Goal: Obtain resource: Obtain resource

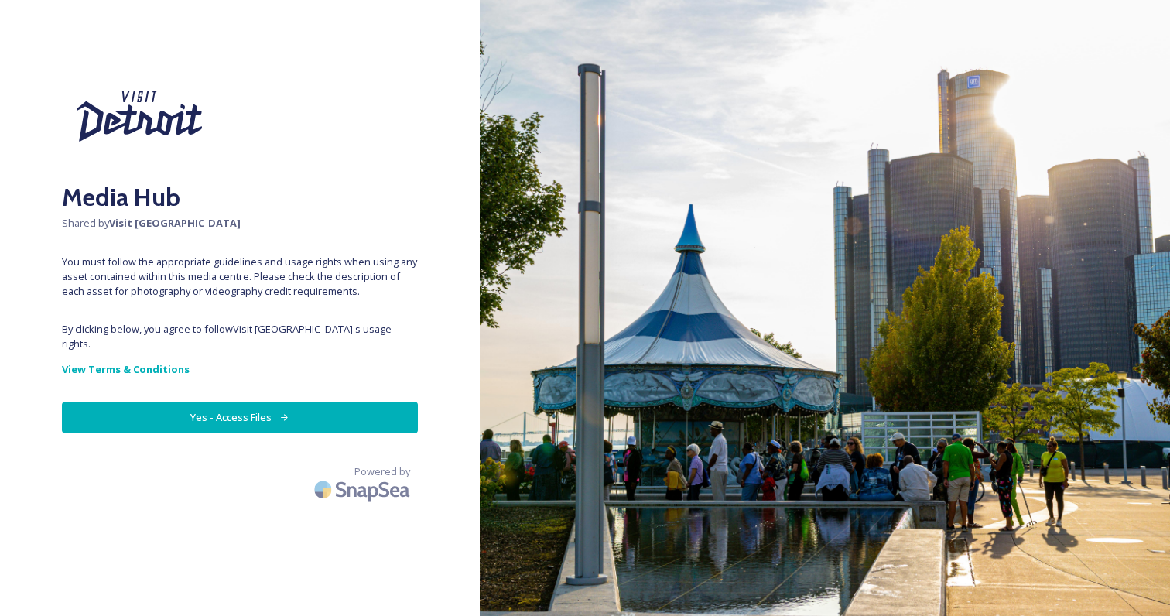
click at [220, 405] on button "Yes - Access Files" at bounding box center [240, 418] width 356 height 32
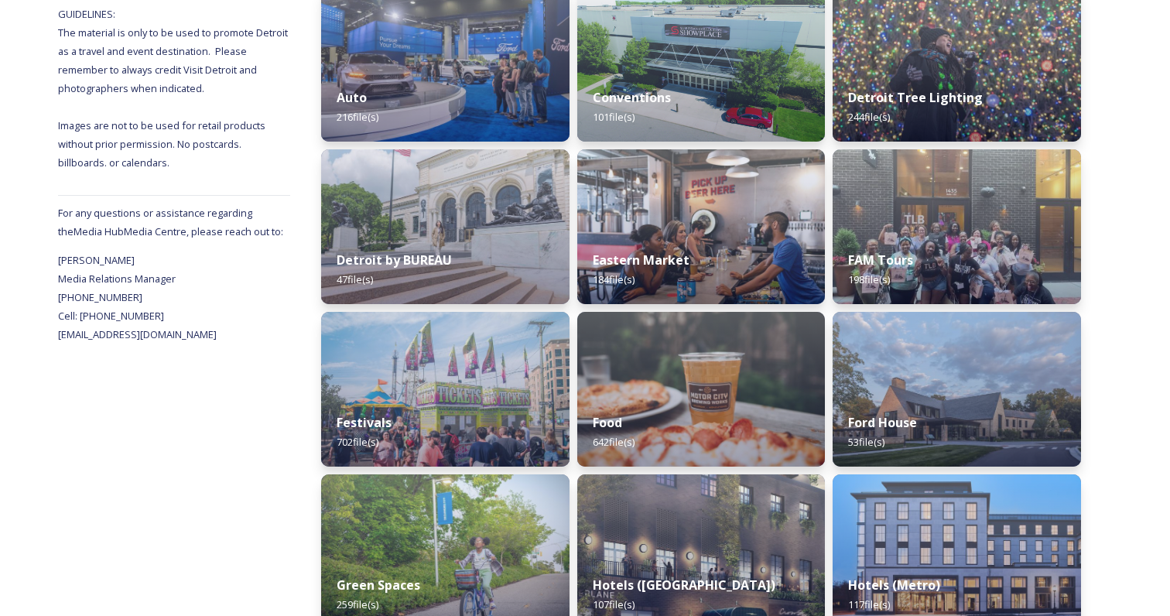
scroll to position [425, 0]
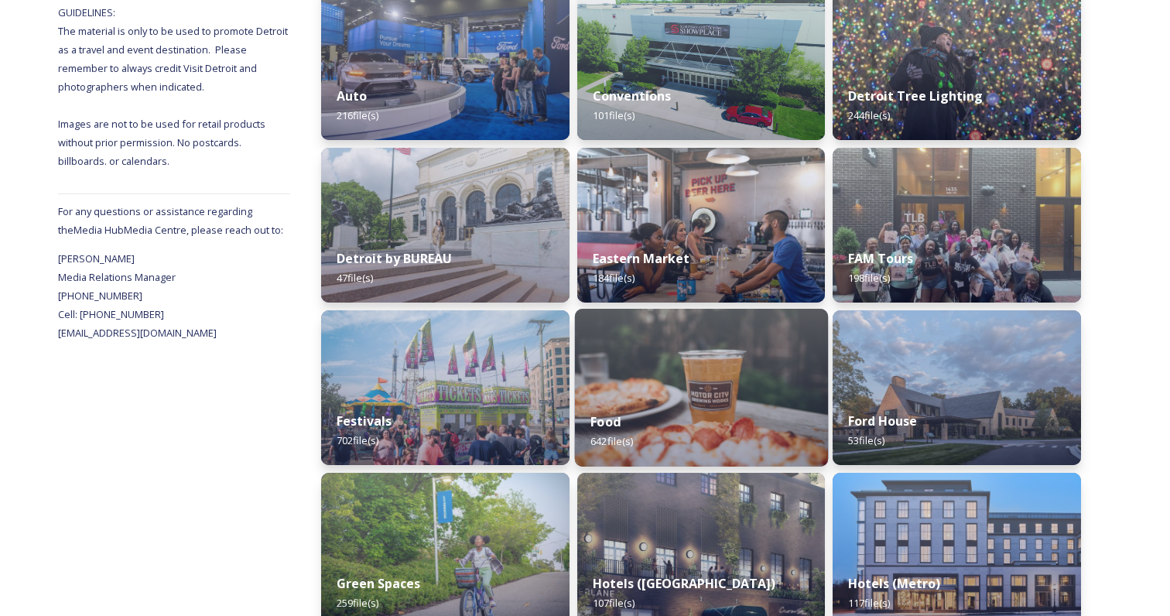
click at [643, 378] on img at bounding box center [700, 388] width 253 height 158
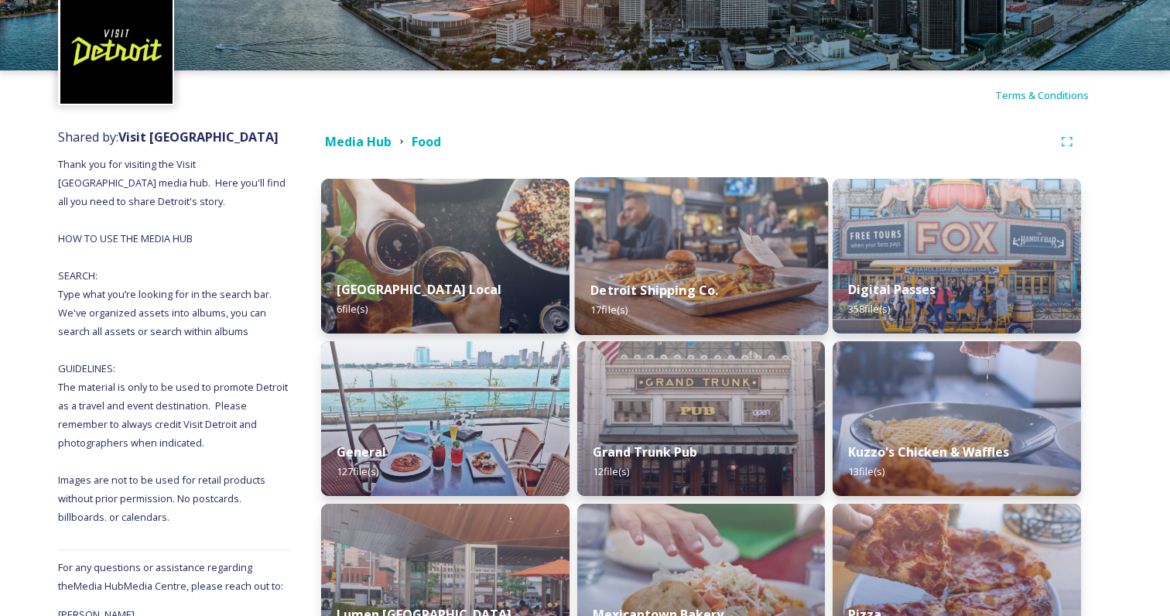
scroll to position [183, 0]
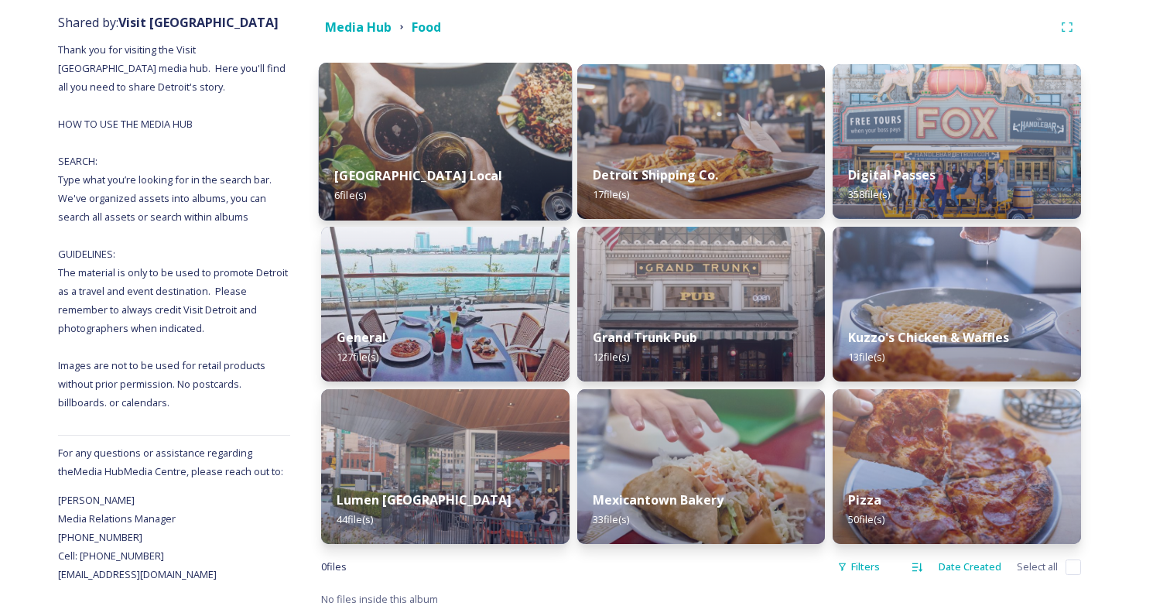
click at [422, 119] on img at bounding box center [445, 142] width 253 height 158
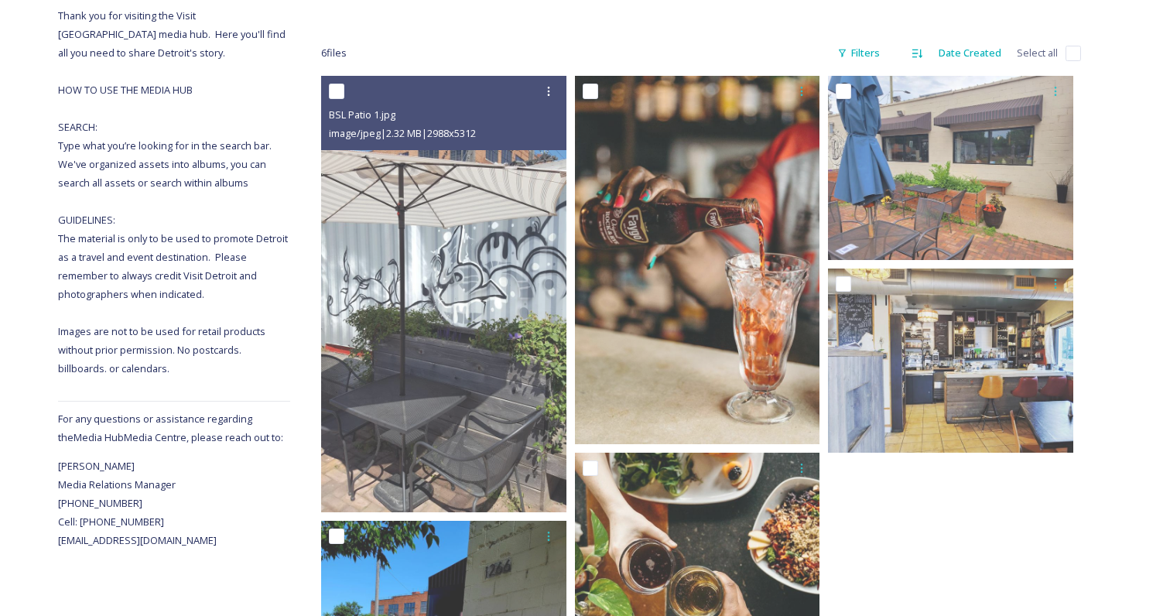
scroll to position [291, 0]
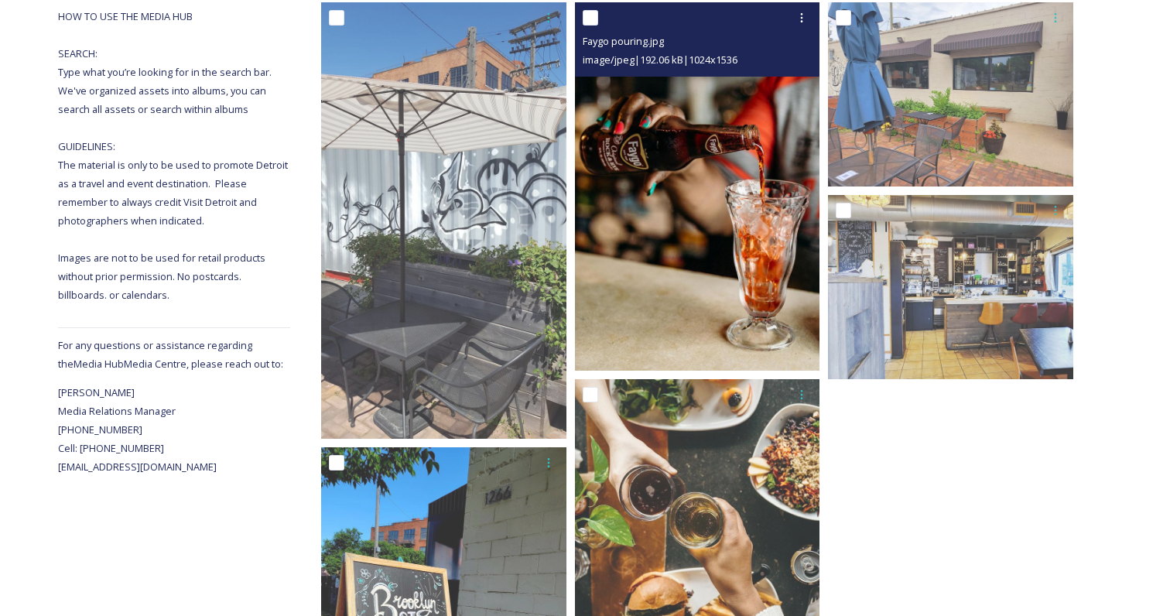
click at [733, 138] on img at bounding box center [697, 186] width 245 height 368
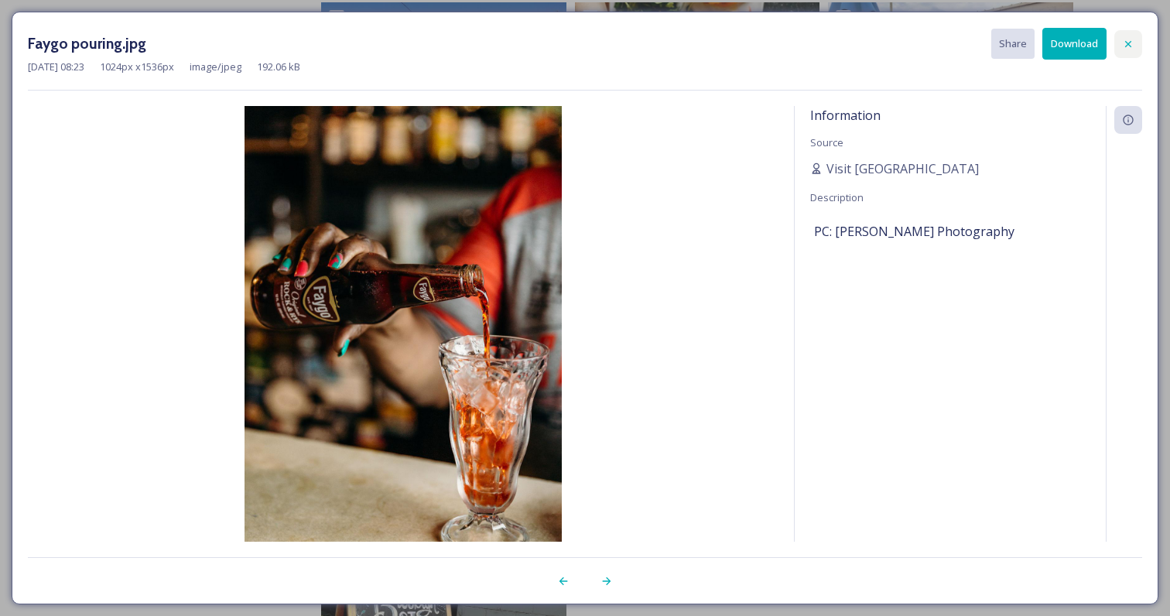
click at [862, 43] on icon at bounding box center [1128, 43] width 6 height 6
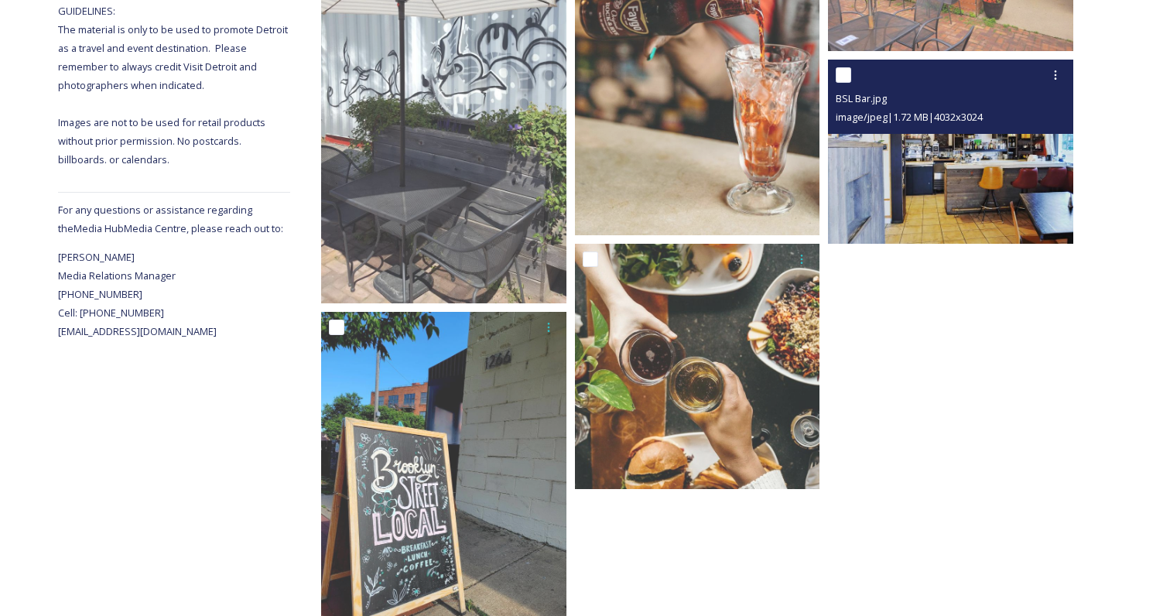
scroll to position [483, 0]
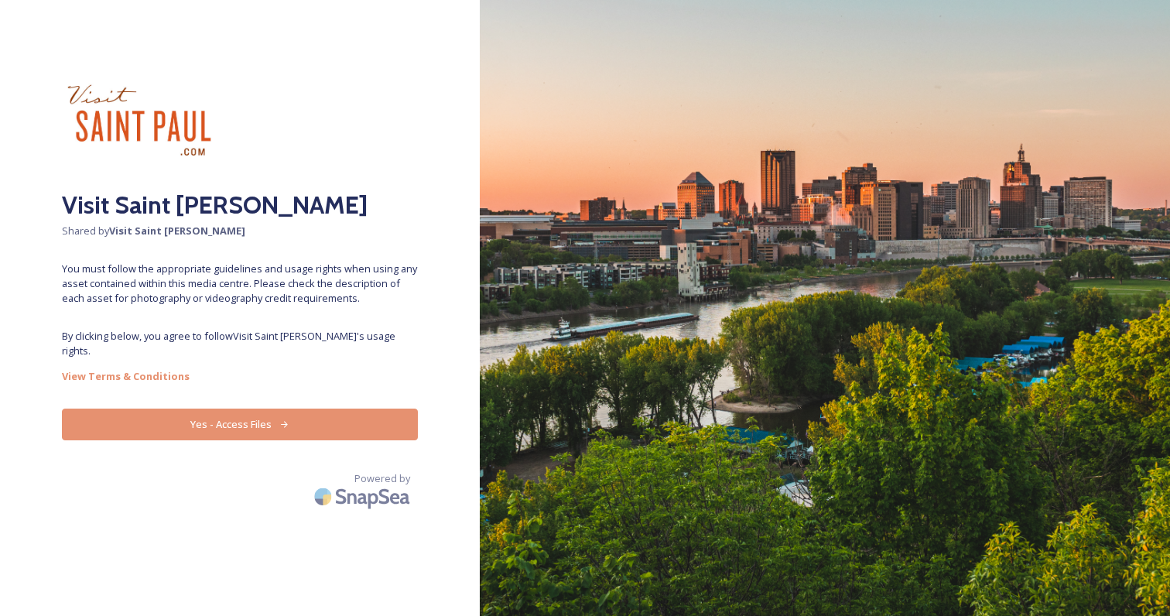
click at [240, 408] on button "Yes - Access Files" at bounding box center [240, 424] width 356 height 32
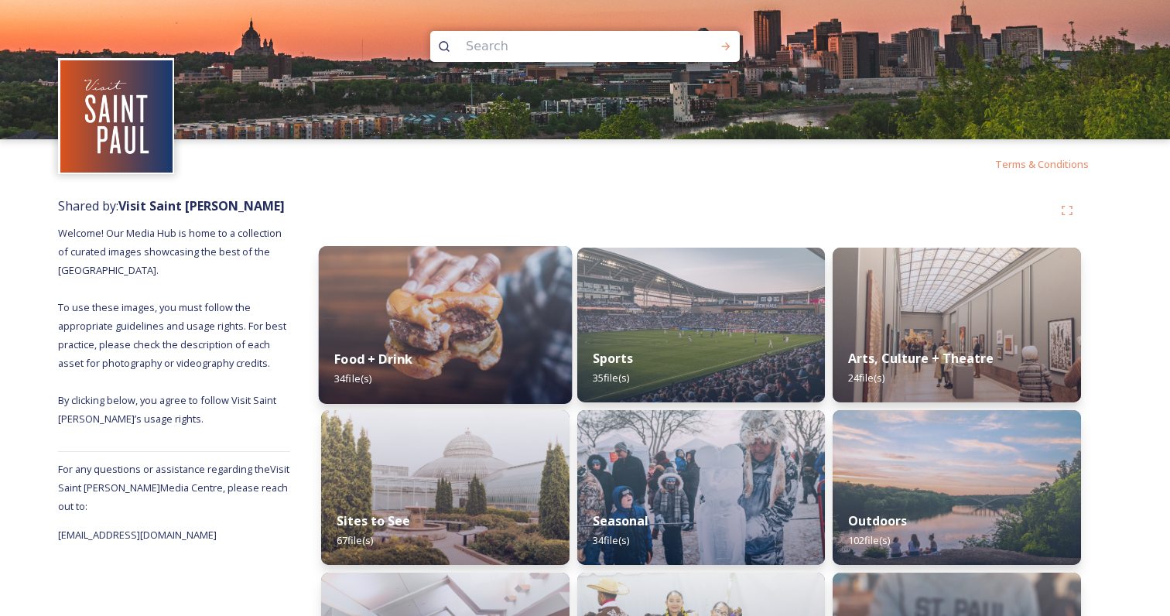
scroll to position [1, 0]
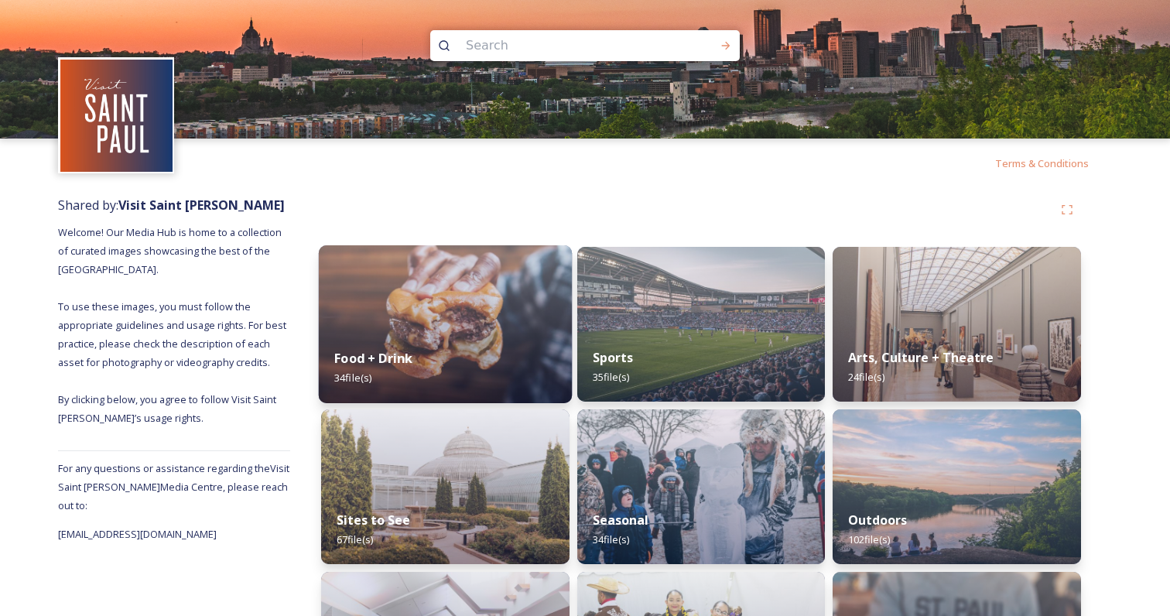
click at [449, 299] on img at bounding box center [445, 324] width 253 height 158
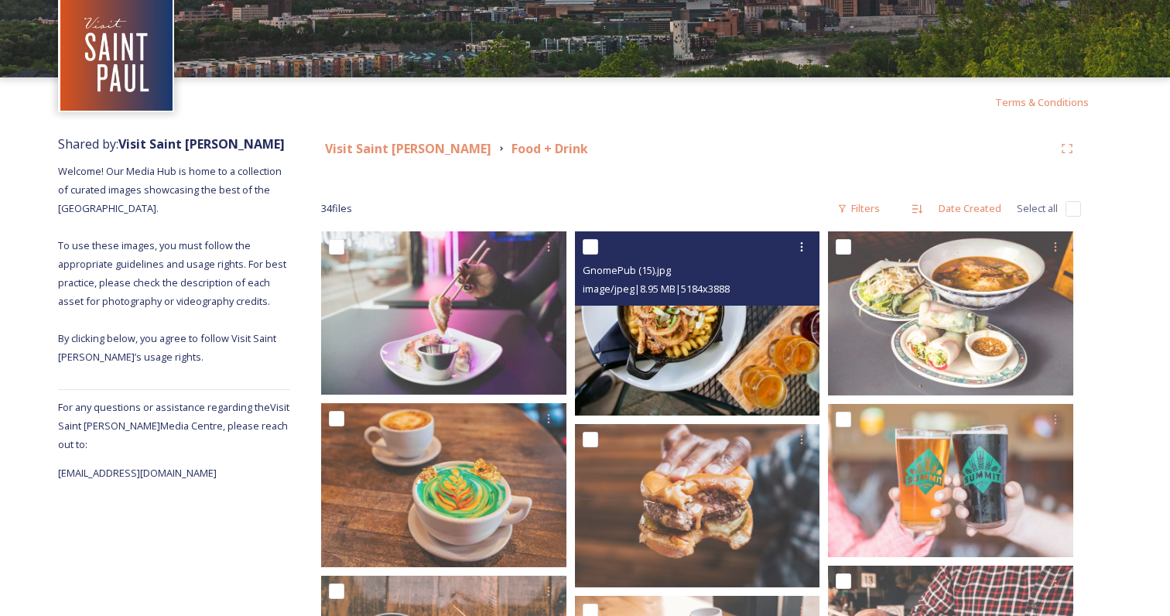
scroll to position [146, 0]
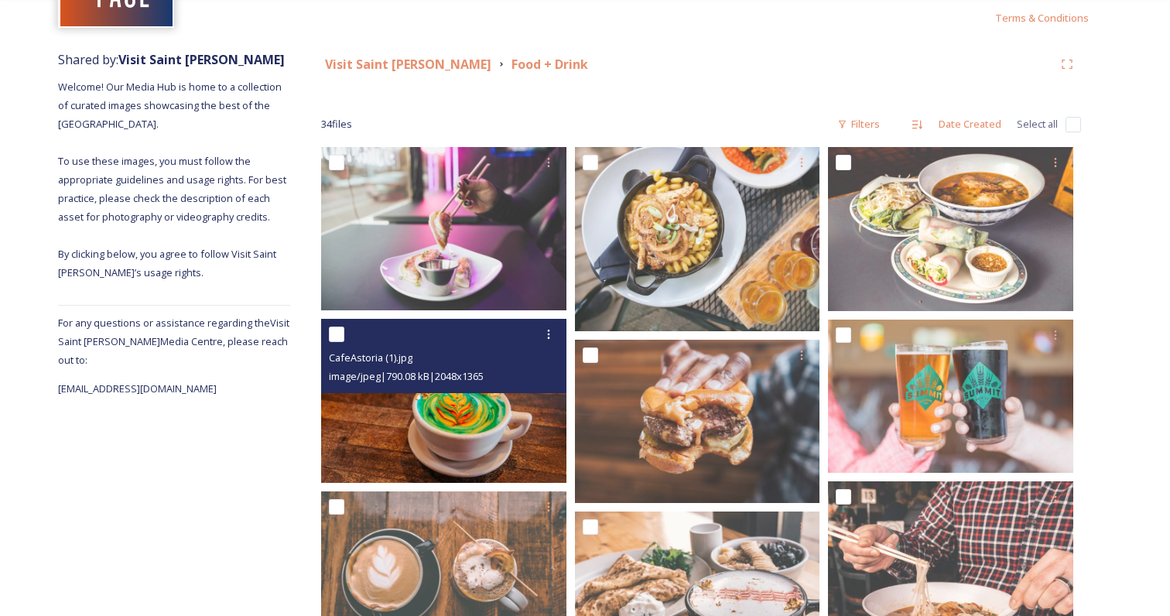
click at [508, 417] on img at bounding box center [443, 400] width 245 height 163
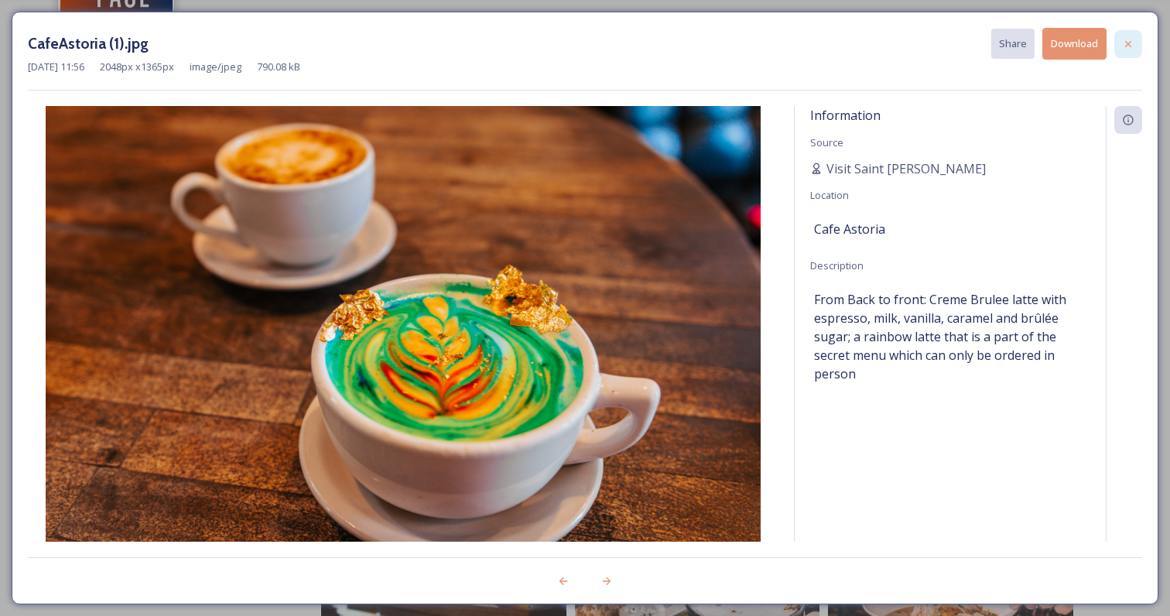
click at [1130, 41] on icon at bounding box center [1128, 43] width 6 height 6
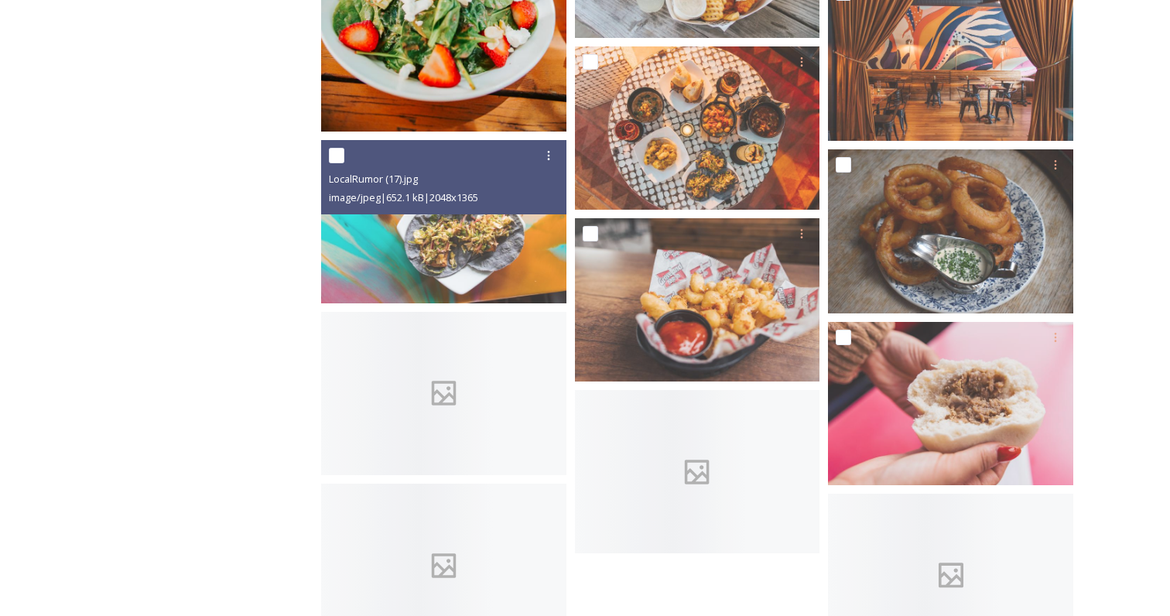
scroll to position [1712, 0]
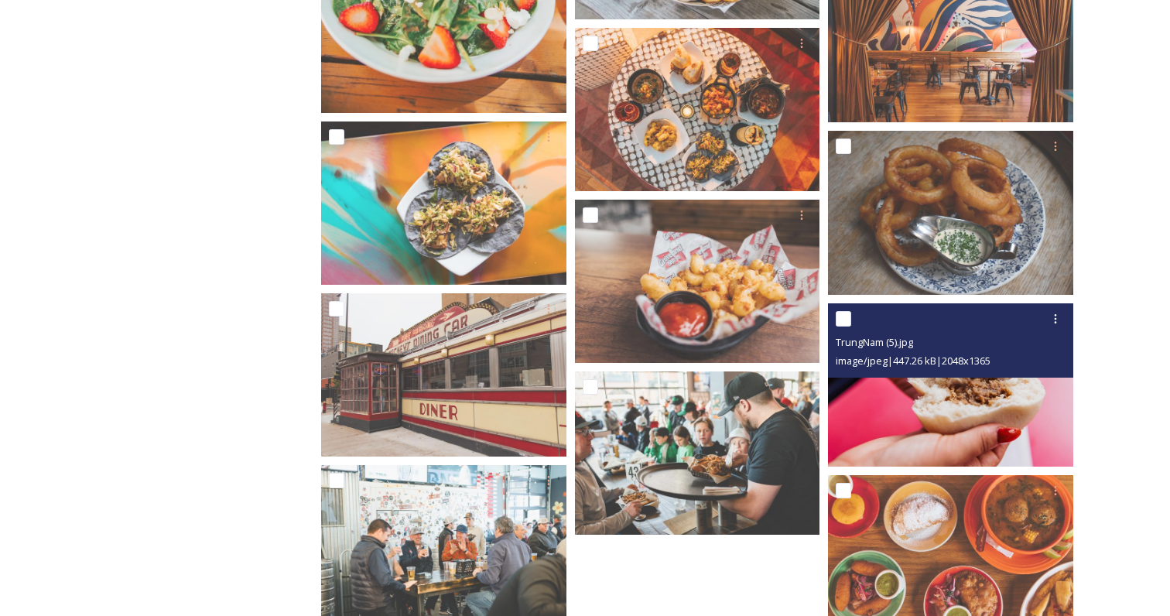
click at [983, 409] on img at bounding box center [950, 384] width 245 height 163
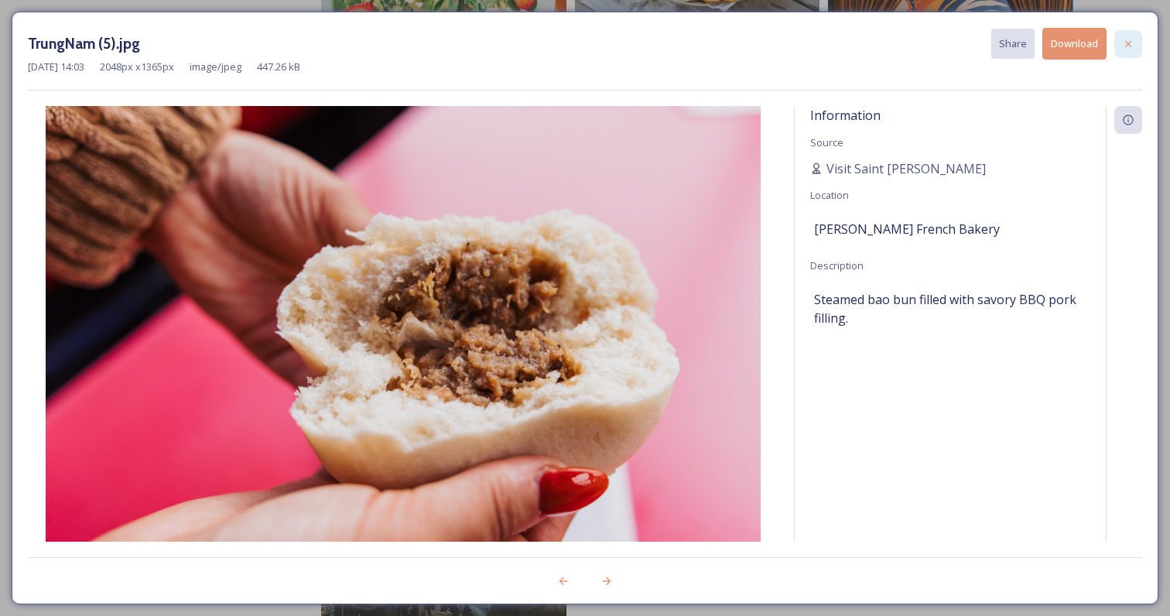
click at [1124, 40] on icon at bounding box center [1128, 44] width 12 height 12
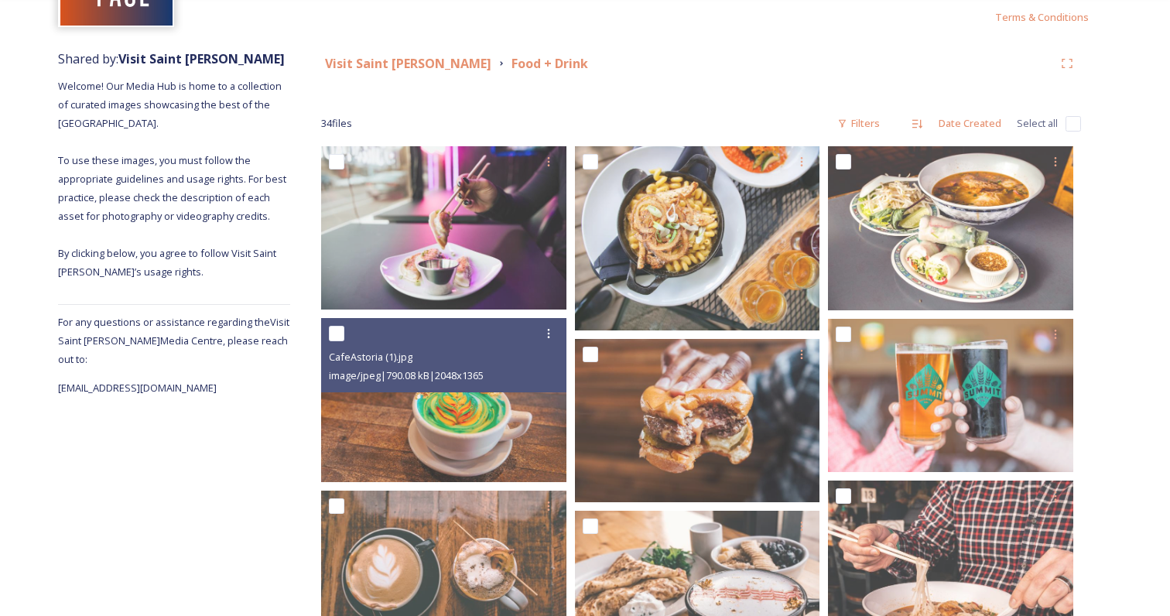
scroll to position [0, 0]
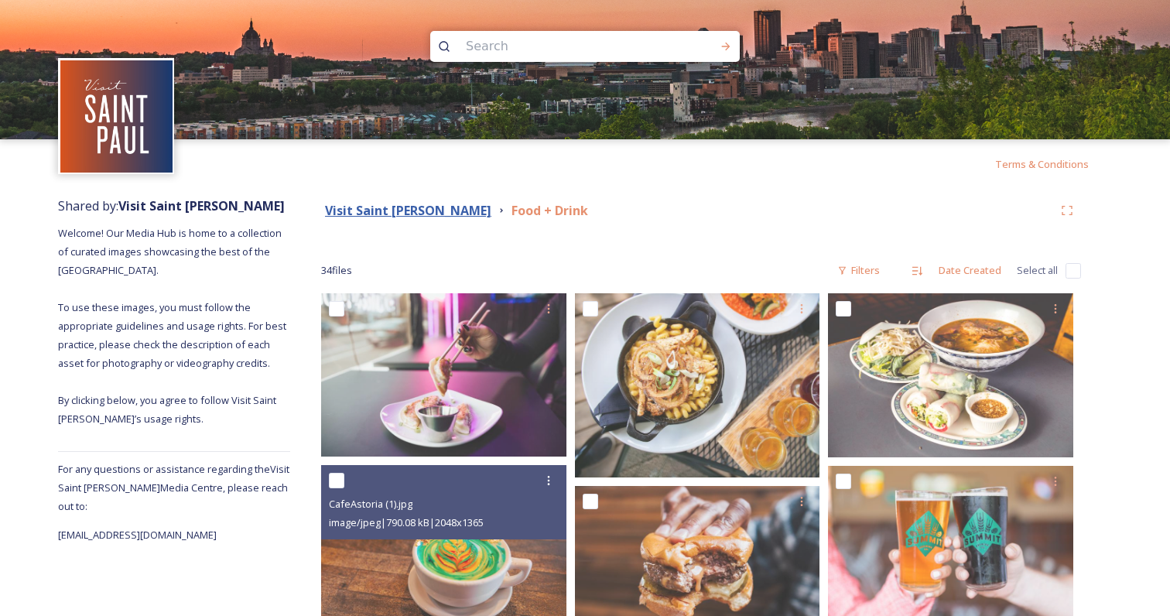
click at [388, 214] on strong "Visit Saint [PERSON_NAME]" at bounding box center [408, 210] width 166 height 17
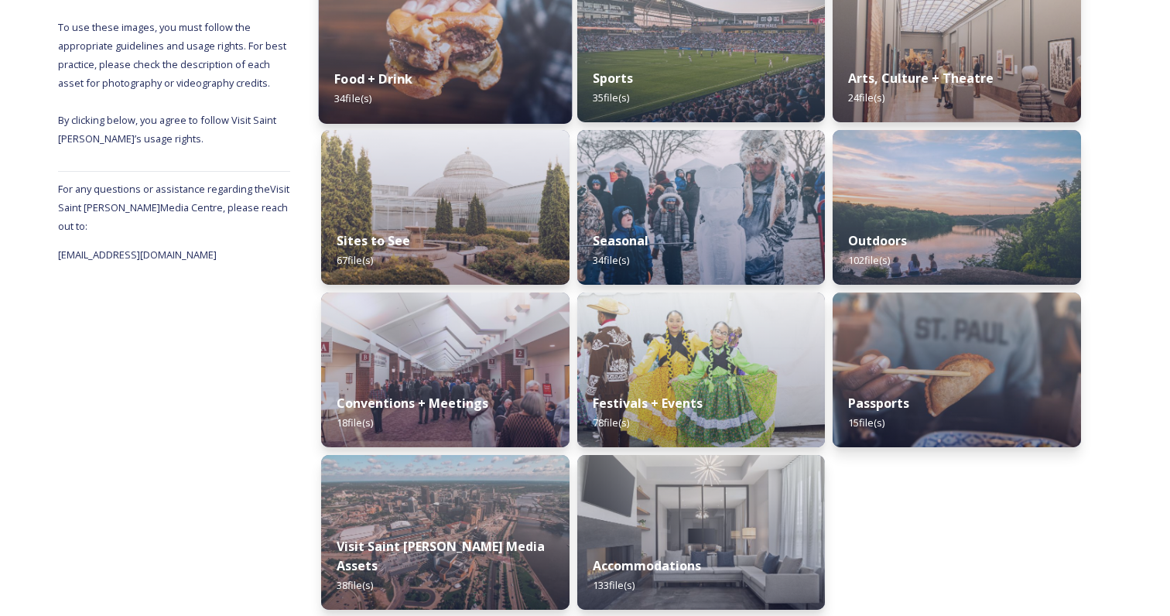
scroll to position [289, 0]
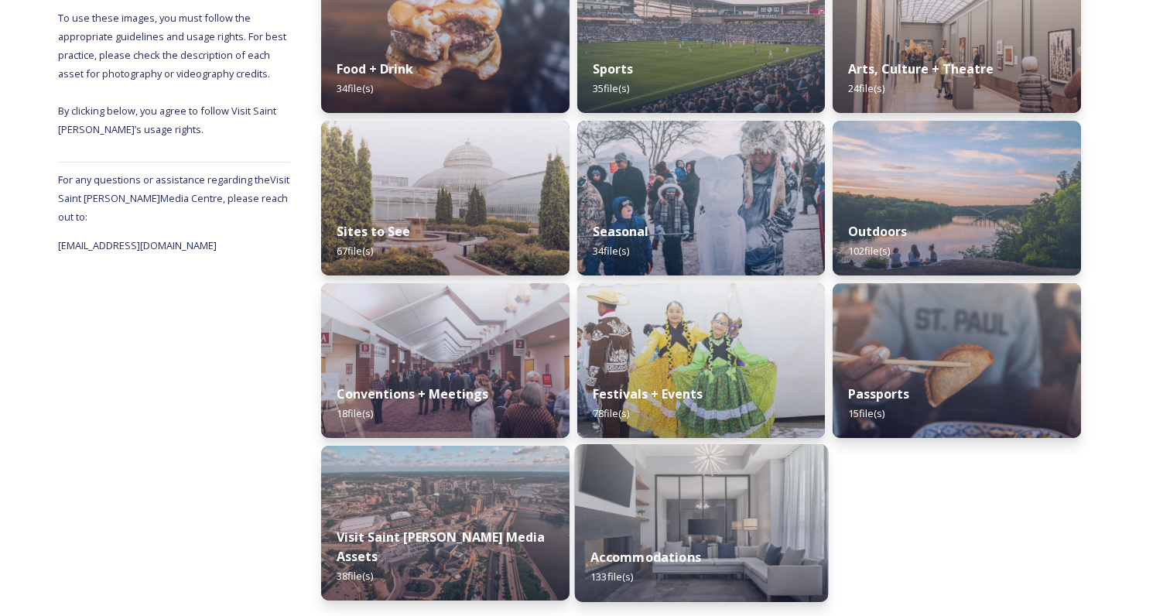
click at [723, 576] on div "Accommodations 133 file(s)" at bounding box center [700, 567] width 253 height 70
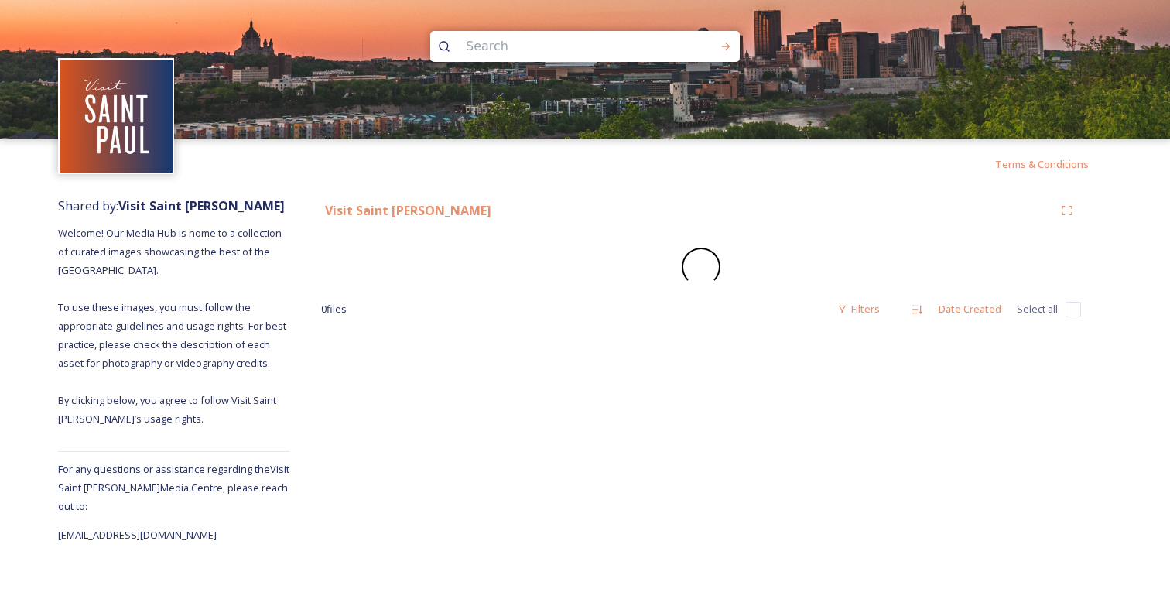
click at [723, 576] on div "Terms & Conditions Shared by: Visit Saint [PERSON_NAME] Welcome! Our Media Hub …" at bounding box center [585, 308] width 1170 height 616
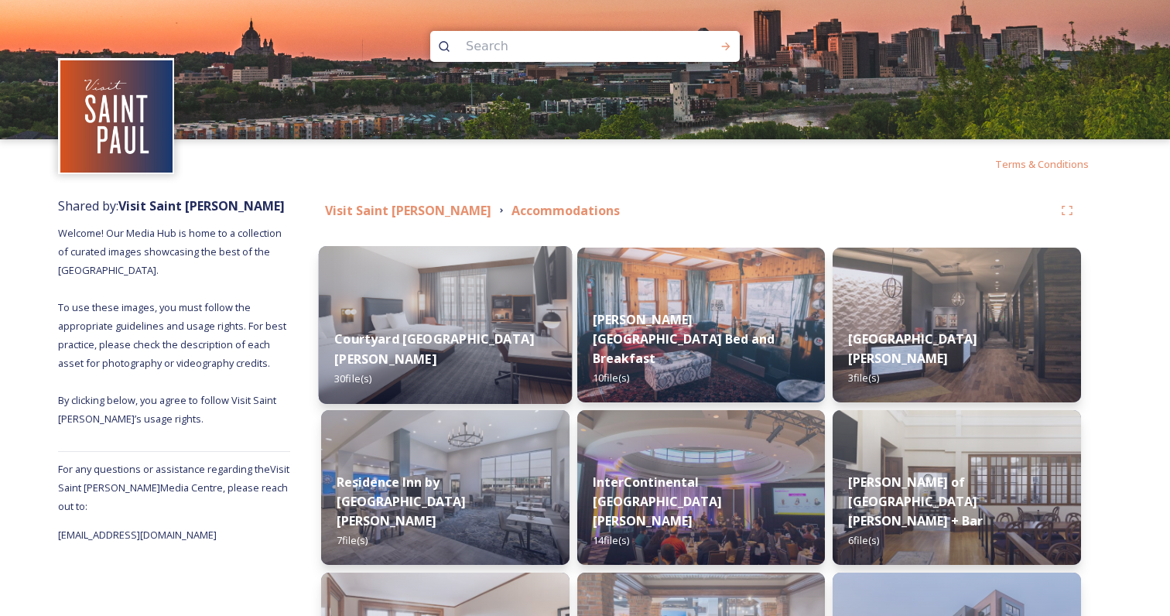
click at [493, 381] on div "Courtyard [GEOGRAPHIC_DATA][PERSON_NAME] 30 file(s)" at bounding box center [445, 359] width 253 height 90
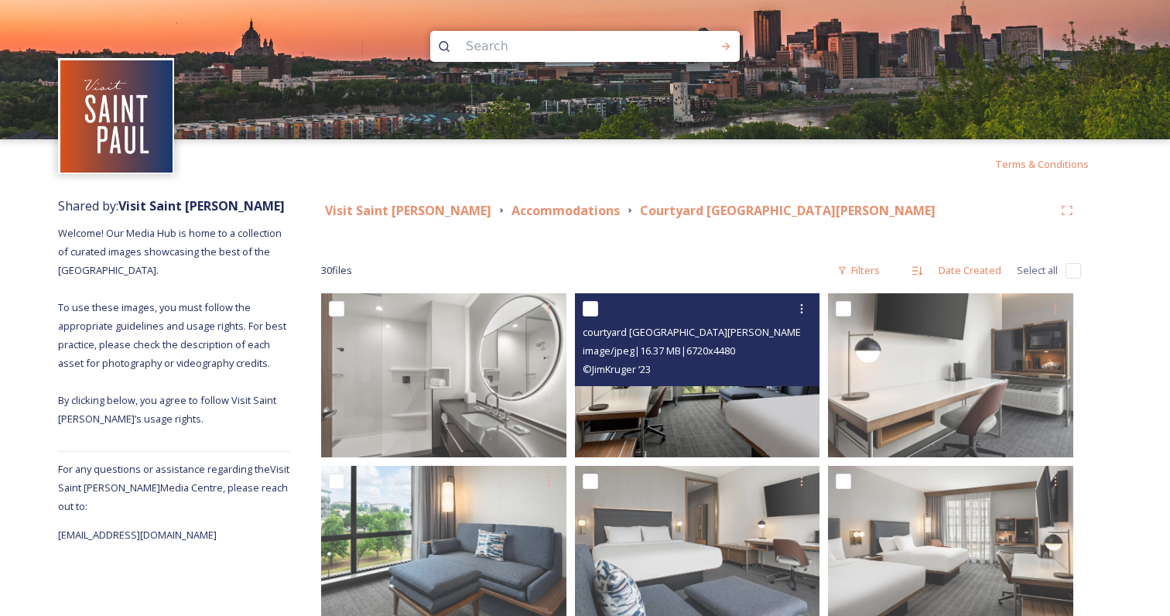
click at [600, 406] on img at bounding box center [697, 374] width 245 height 163
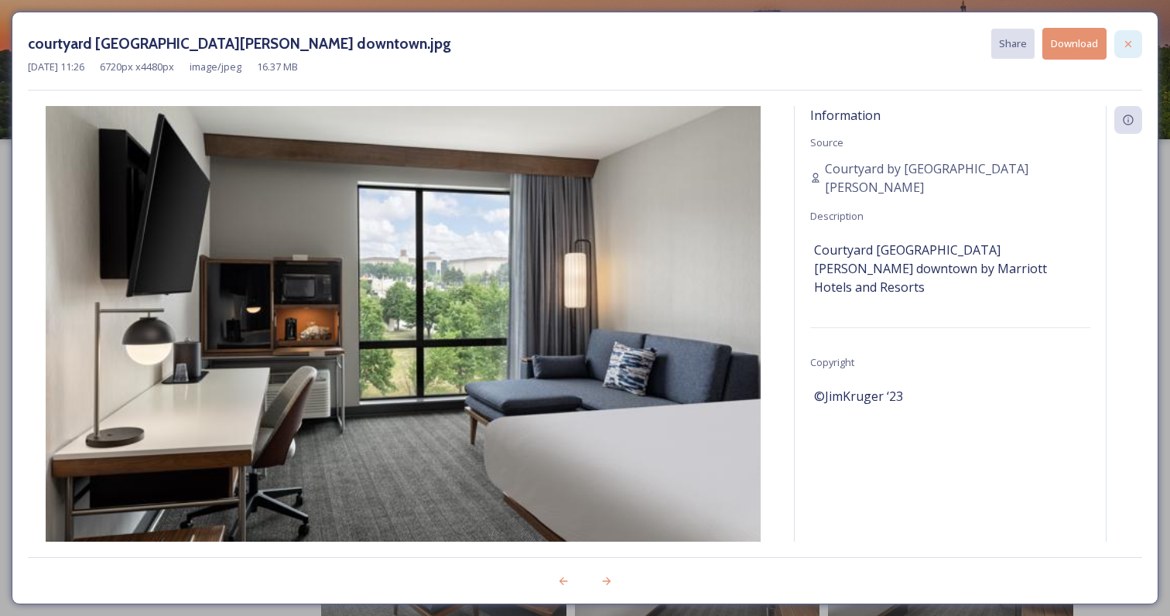
click at [1130, 49] on icon at bounding box center [1128, 44] width 12 height 12
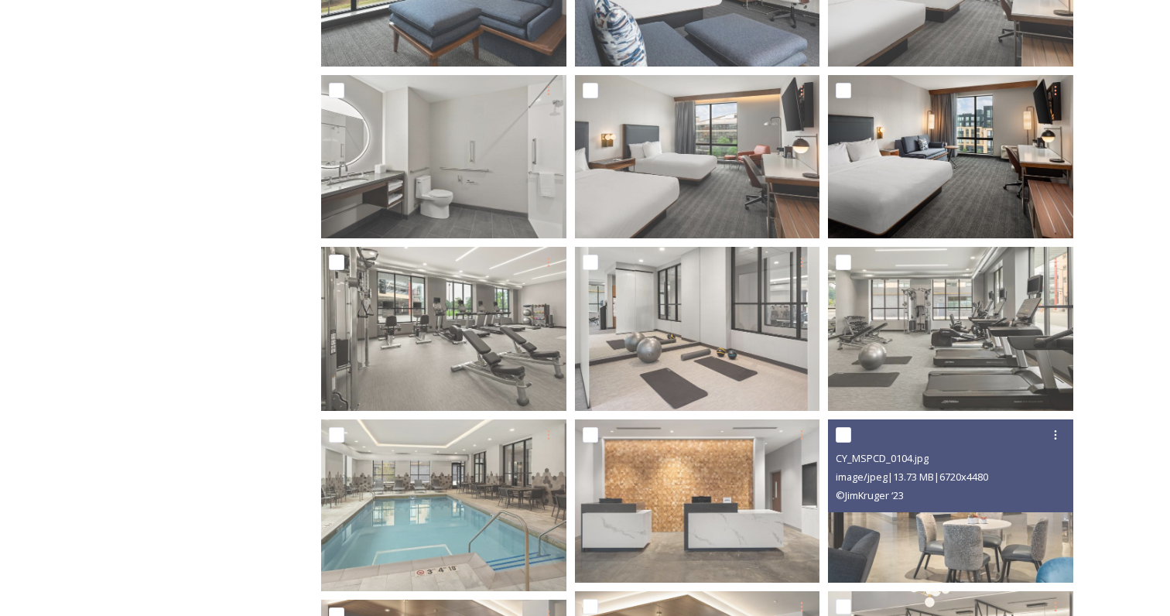
scroll to position [572, 0]
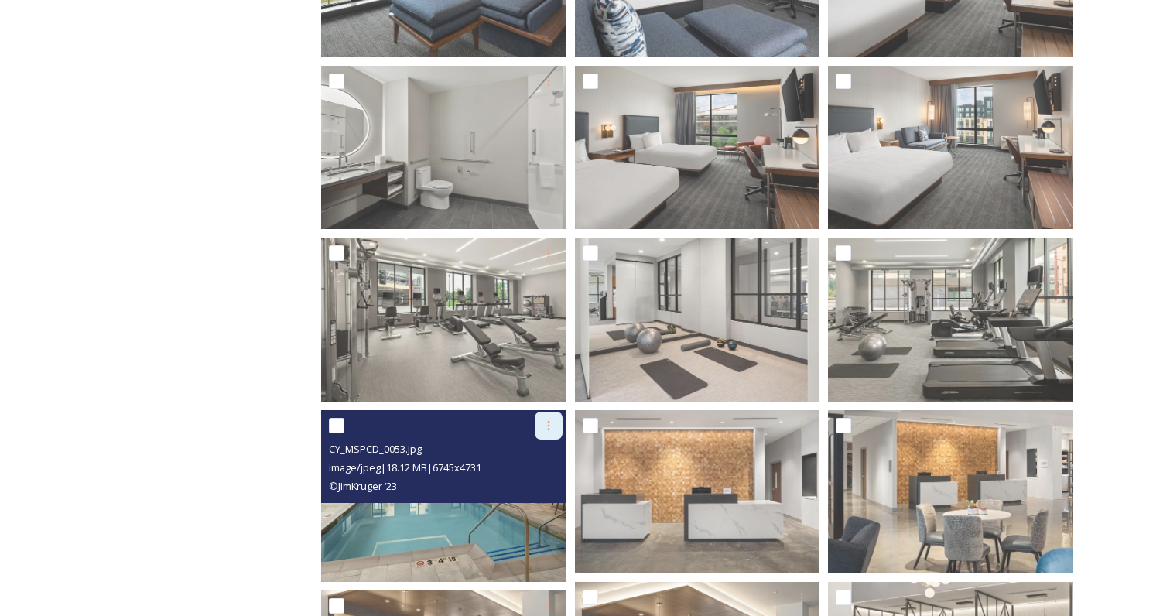
click at [548, 422] on icon at bounding box center [548, 425] width 2 height 9
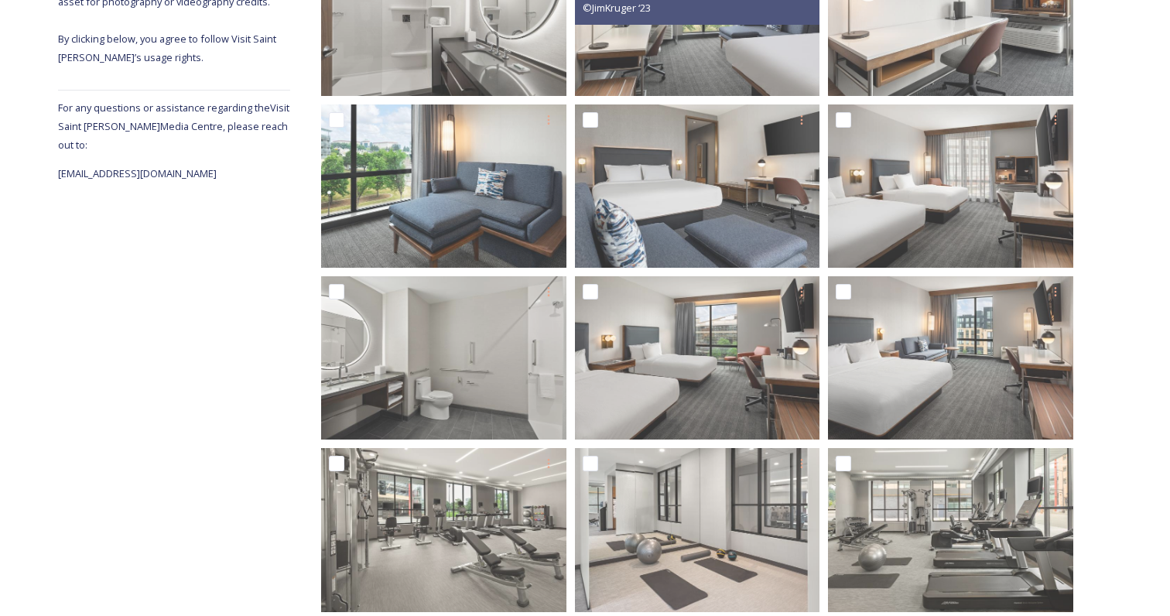
scroll to position [0, 0]
